Goal: Task Accomplishment & Management: Use online tool/utility

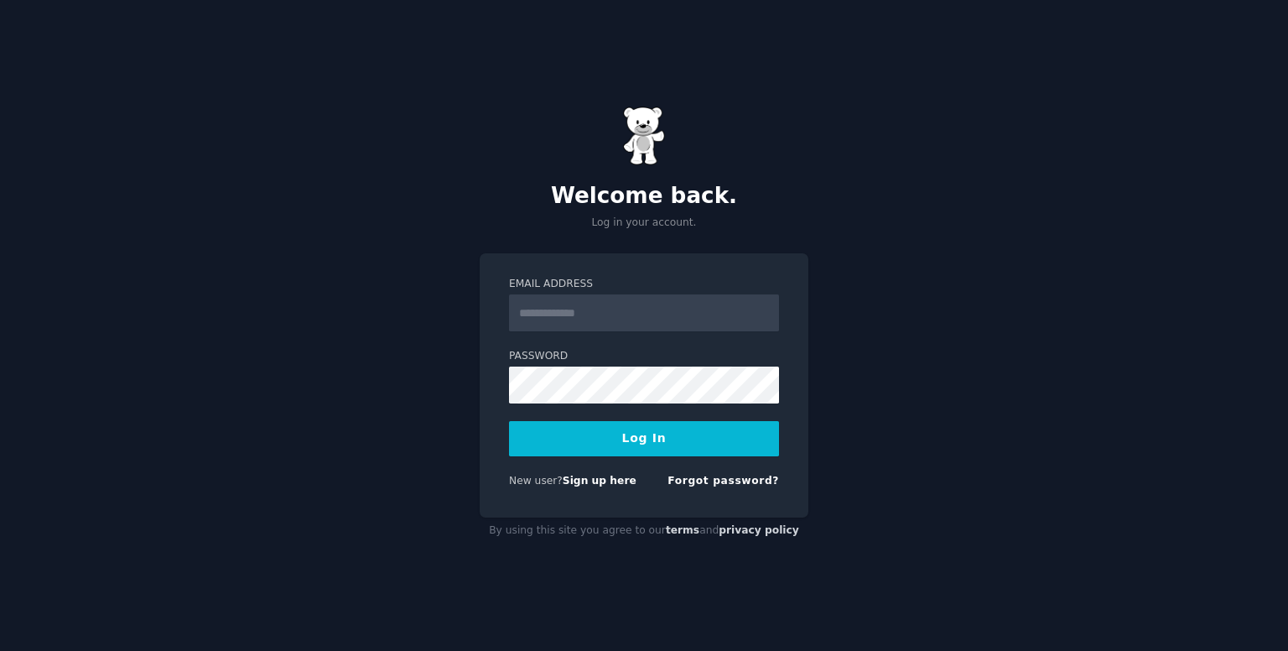
click at [578, 309] on input "Email Address" at bounding box center [644, 312] width 270 height 37
type input "**********"
click at [674, 429] on button "Log In" at bounding box center [644, 438] width 270 height 35
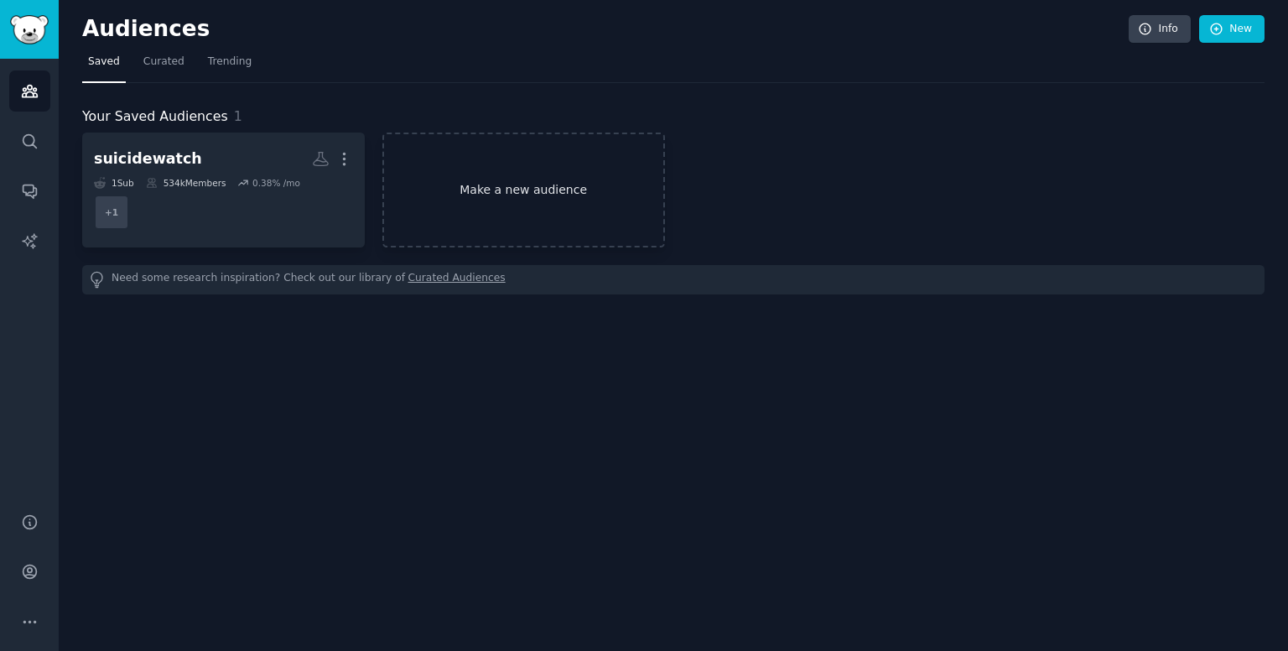
click at [561, 213] on link "Make a new audience" at bounding box center [523, 189] width 283 height 115
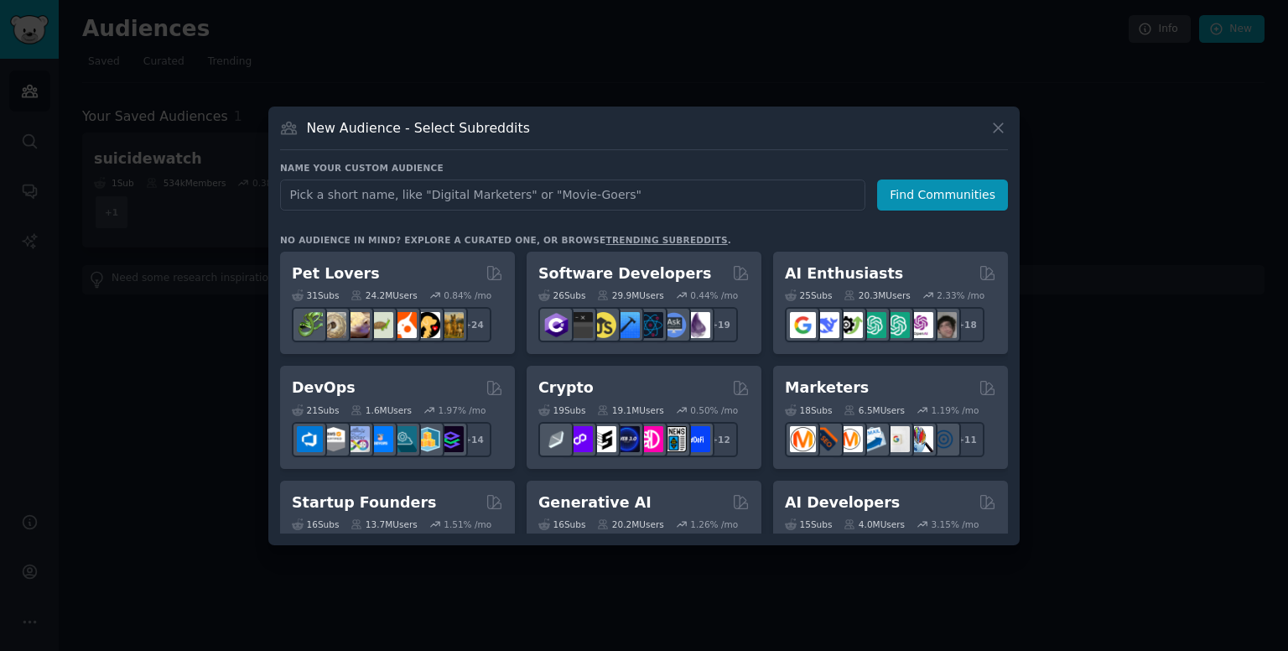
click at [555, 205] on input "text" at bounding box center [572, 194] width 585 height 31
type input "vendo casa"
click button "Find Communities" at bounding box center [942, 194] width 131 height 31
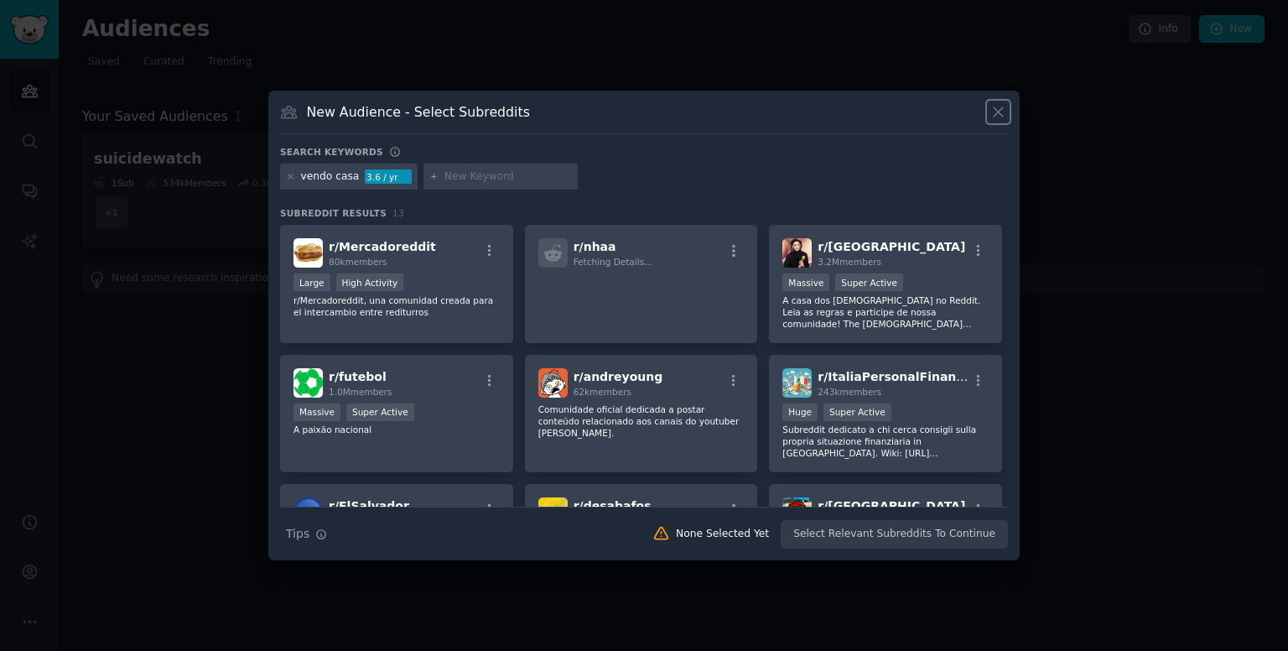
click at [999, 117] on icon at bounding box center [998, 112] width 18 height 18
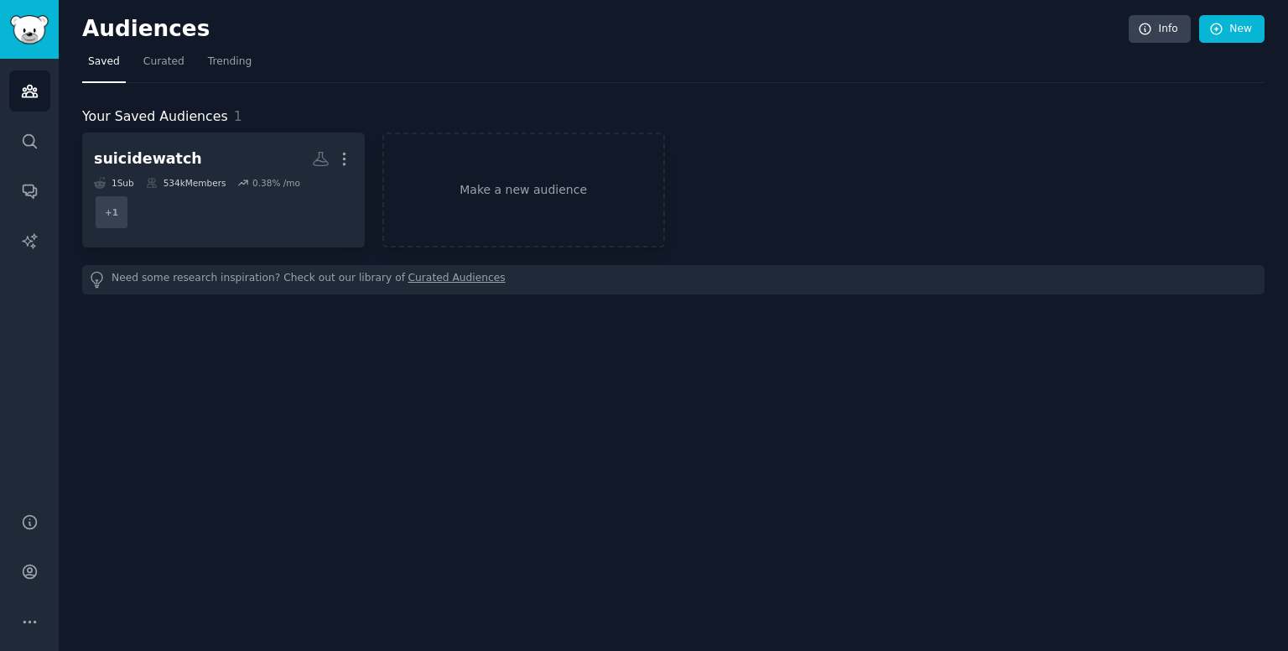
click at [872, 138] on div "suicidewatch More 1 Sub 534k Members 0.38 % /mo + 1 Make a new audience" at bounding box center [673, 189] width 1182 height 115
